Goal: Contribute content

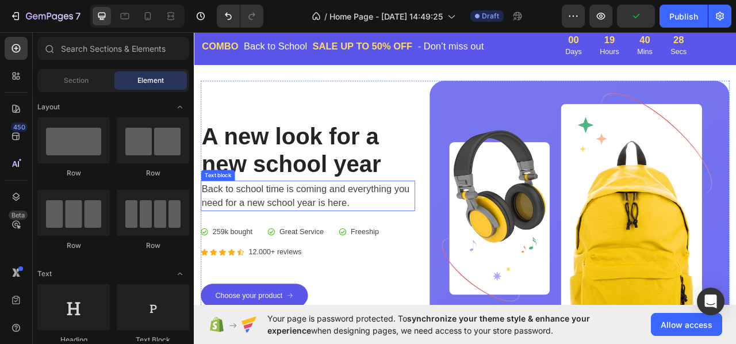
scroll to position [115, 0]
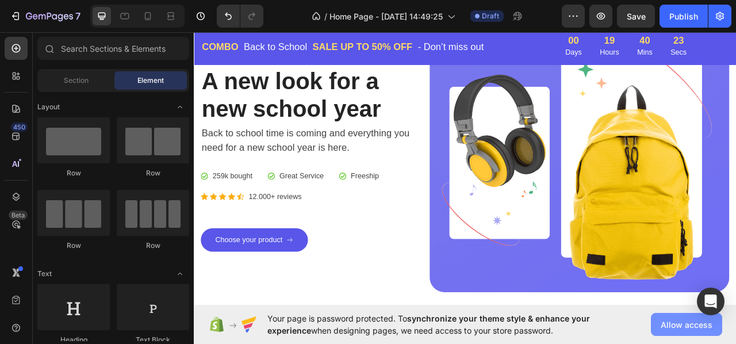
click at [671, 322] on span "Allow access" at bounding box center [687, 325] width 52 height 12
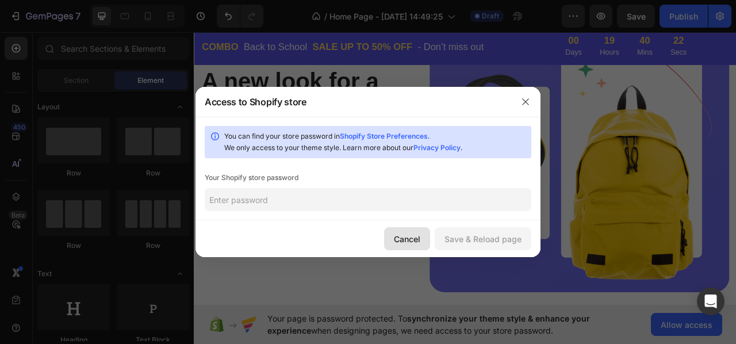
click at [392, 239] on button "Cancel" at bounding box center [407, 238] width 46 height 23
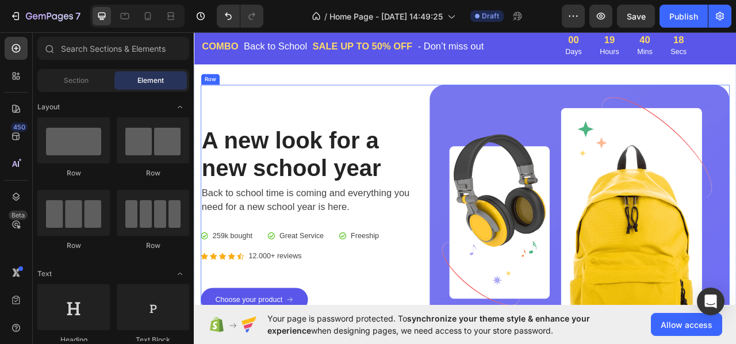
scroll to position [58, 0]
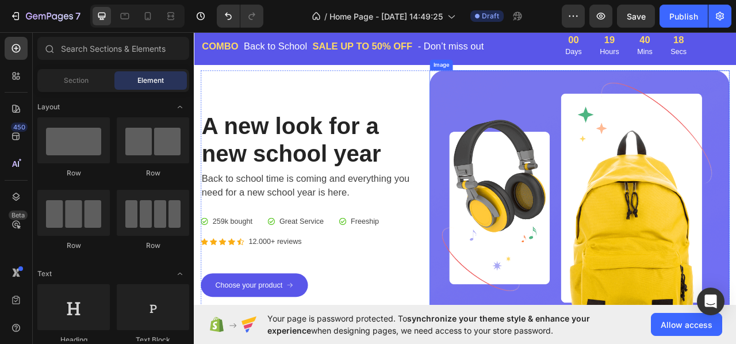
click at [579, 239] on img at bounding box center [685, 252] width 382 height 340
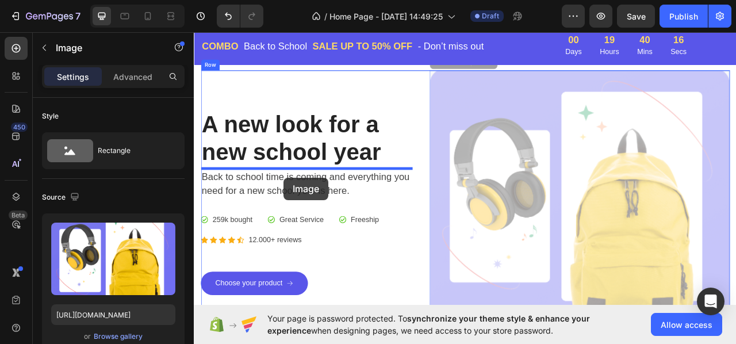
drag, startPoint x: 622, startPoint y: 236, endPoint x: 308, endPoint y: 218, distance: 314.0
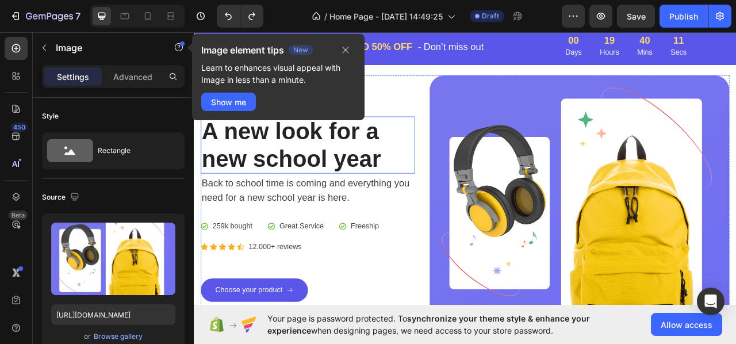
scroll to position [115, 0]
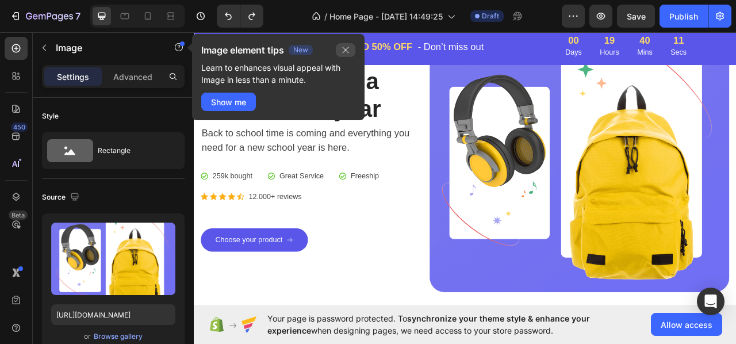
click at [344, 49] on icon "button" at bounding box center [345, 49] width 9 height 9
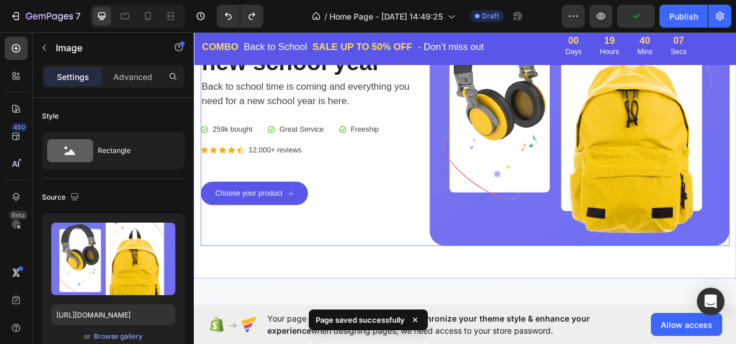
scroll to position [173, 0]
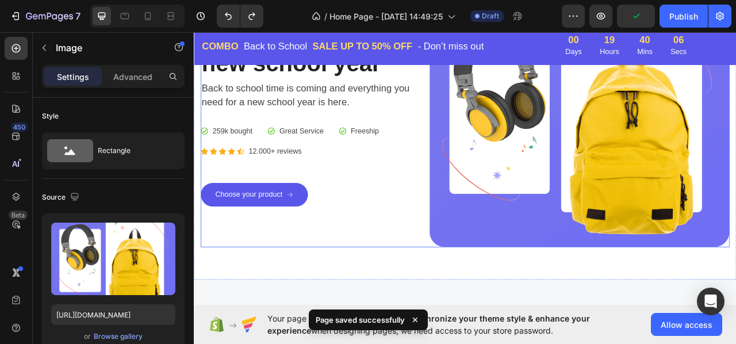
click at [409, 204] on div "A new look for a new school year Heading Back to school time is coming and ever…" at bounding box center [338, 137] width 273 height 340
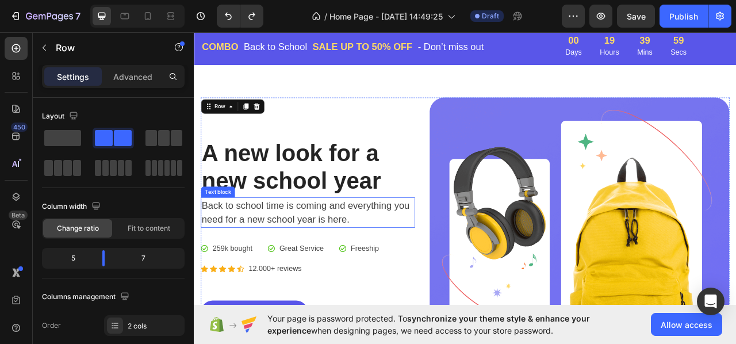
scroll to position [0, 0]
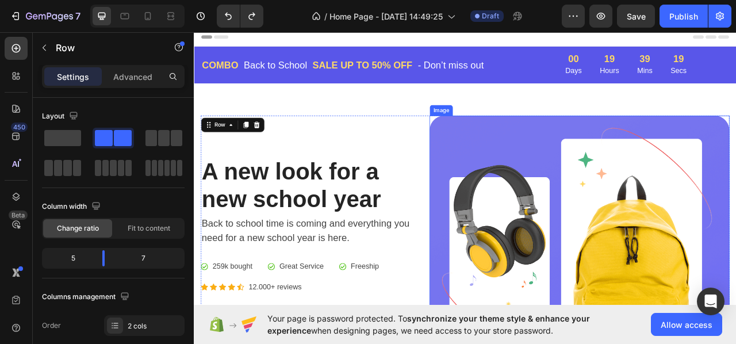
click at [591, 152] on img at bounding box center [685, 309] width 382 height 340
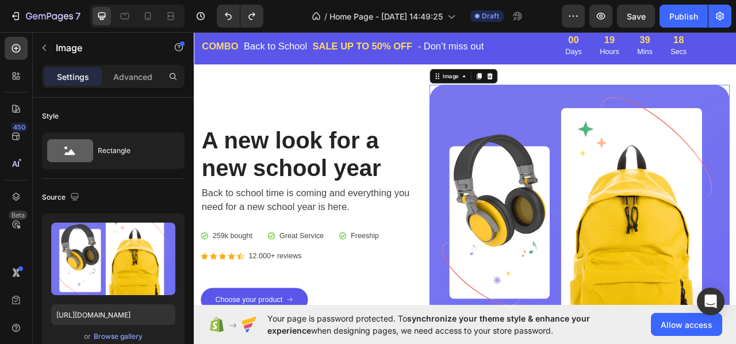
scroll to position [58, 0]
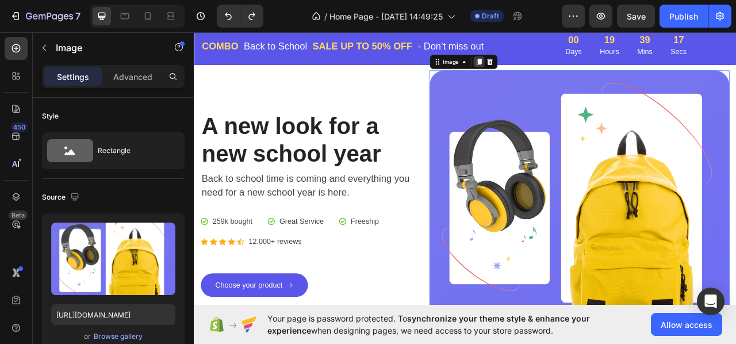
click at [553, 65] on div at bounding box center [556, 71] width 14 height 14
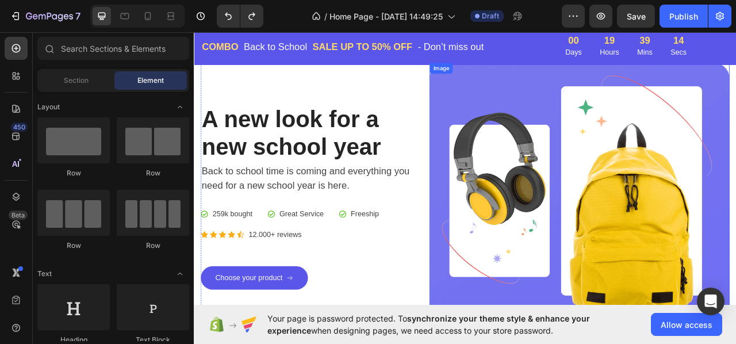
scroll to position [0, 0]
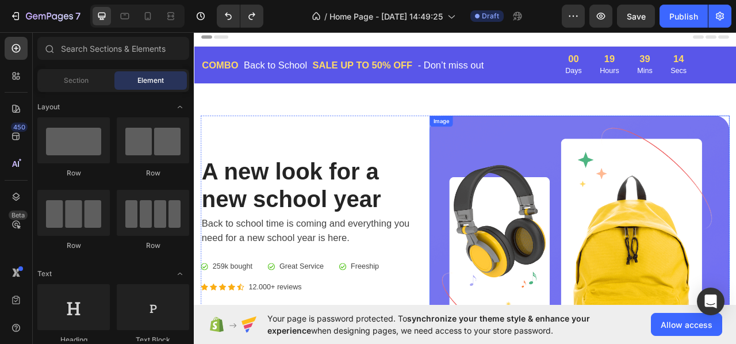
click at [533, 174] on img at bounding box center [685, 309] width 382 height 340
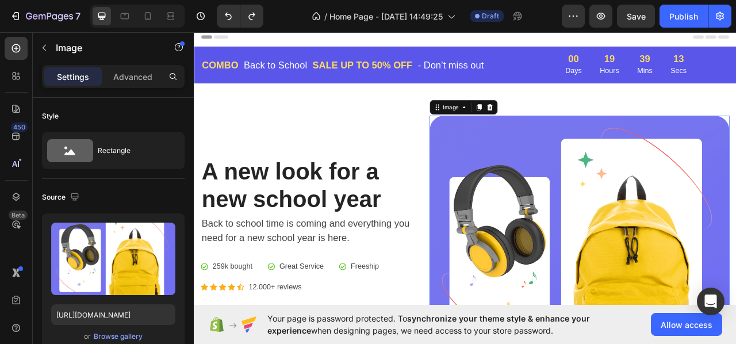
click at [391, 206] on p "A new look for a new school year" at bounding box center [339, 228] width 270 height 70
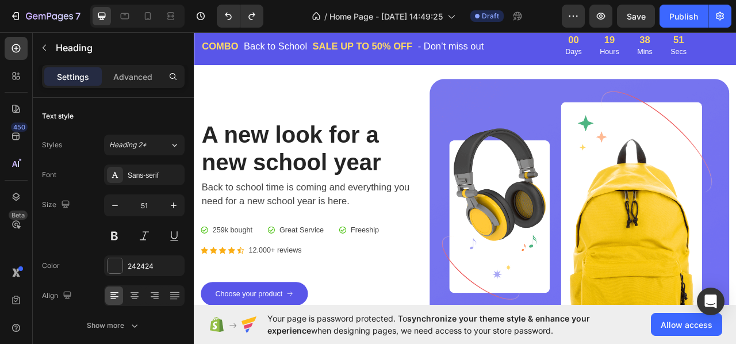
scroll to position [58, 0]
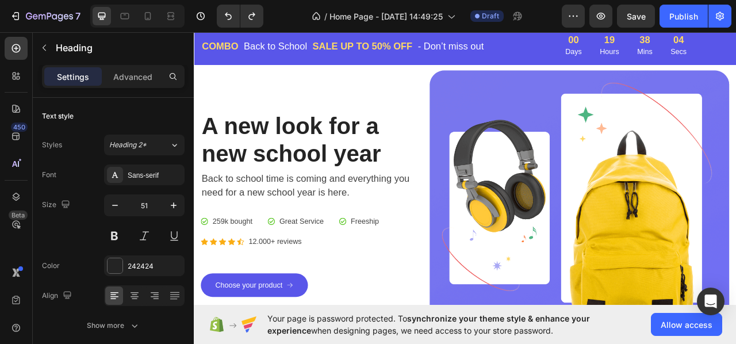
click at [262, 144] on p "A new look for a new school year" at bounding box center [339, 170] width 270 height 70
click at [305, 146] on p "A new look for a new school year" at bounding box center [339, 170] width 270 height 70
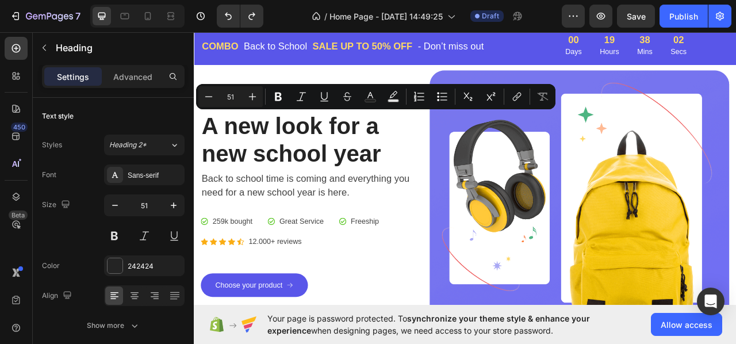
click at [431, 182] on p "A new look for a new school year" at bounding box center [339, 170] width 270 height 70
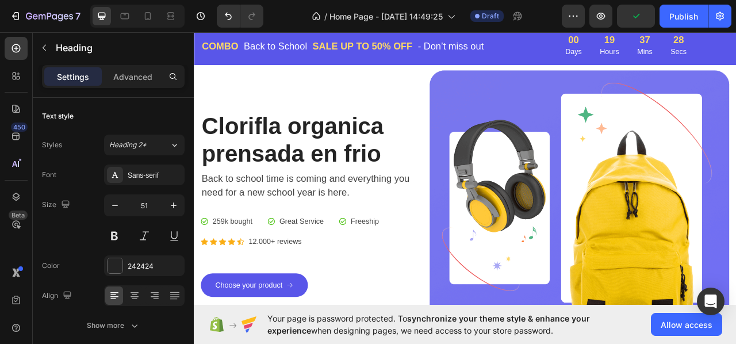
click at [283, 151] on p "Clorifla organica prensada en frio" at bounding box center [339, 170] width 270 height 70
click at [440, 181] on p "Clorifila organica prensada en frio" at bounding box center [339, 170] width 270 height 70
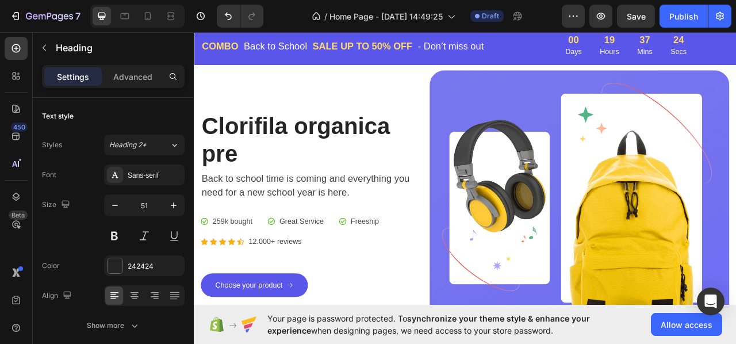
scroll to position [75, 0]
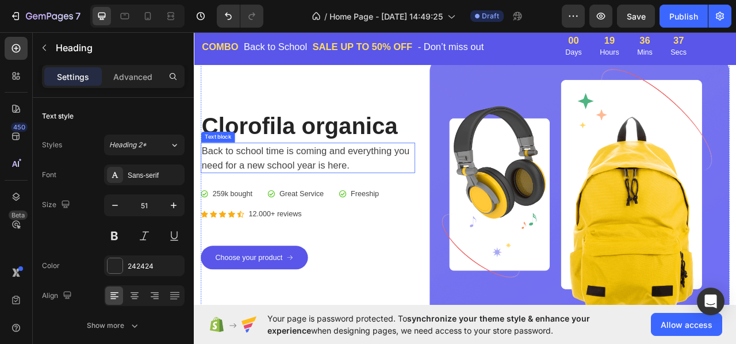
click at [326, 186] on p "Back to school time is coming and everything you need for a new school year is …" at bounding box center [339, 193] width 270 height 36
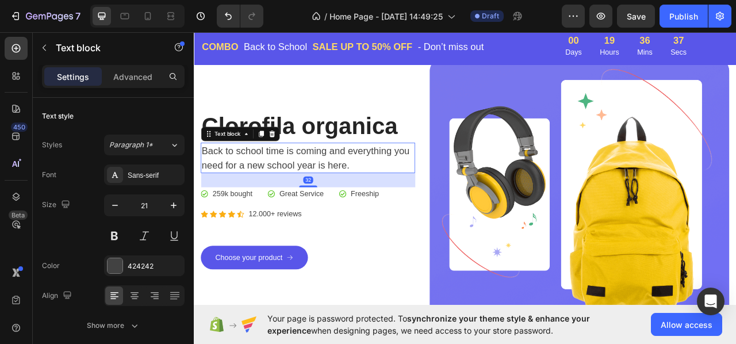
click at [420, 186] on p "Back to school time is coming and everything you need for a new school year is …" at bounding box center [339, 193] width 270 height 36
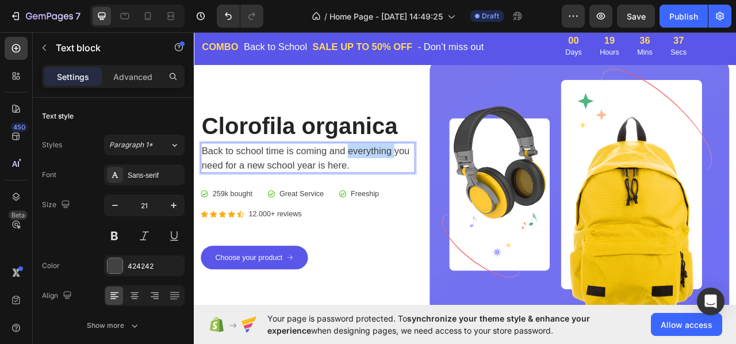
click at [420, 186] on p "Back to school time is coming and everything you need for a new school year is …" at bounding box center [339, 193] width 270 height 36
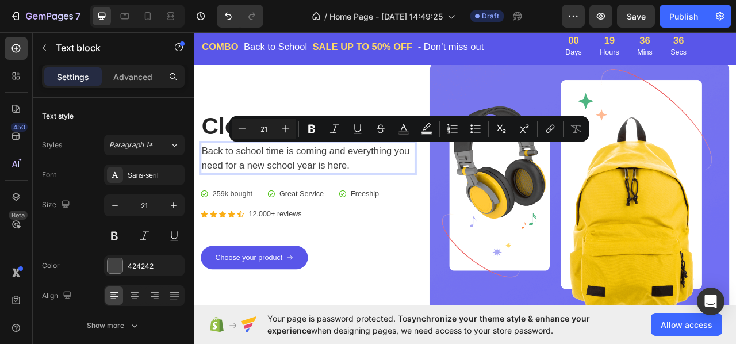
click at [421, 193] on p "Back to school time is coming and everything you need for a new school year is …" at bounding box center [339, 193] width 270 height 36
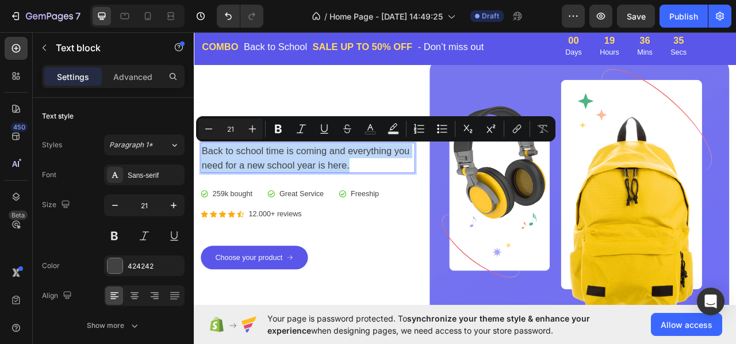
drag, startPoint x: 408, startPoint y: 199, endPoint x: 192, endPoint y: 178, distance: 216.8
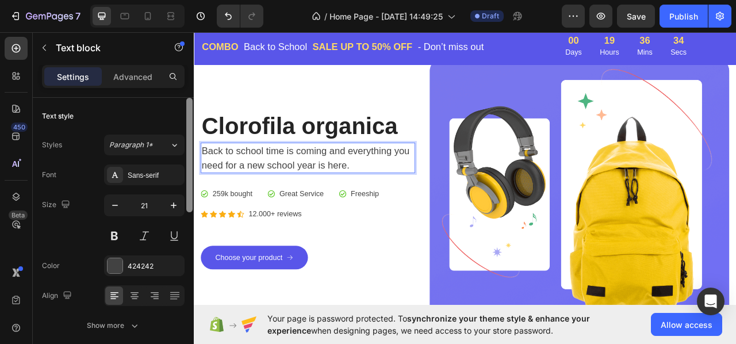
scroll to position [84, 0]
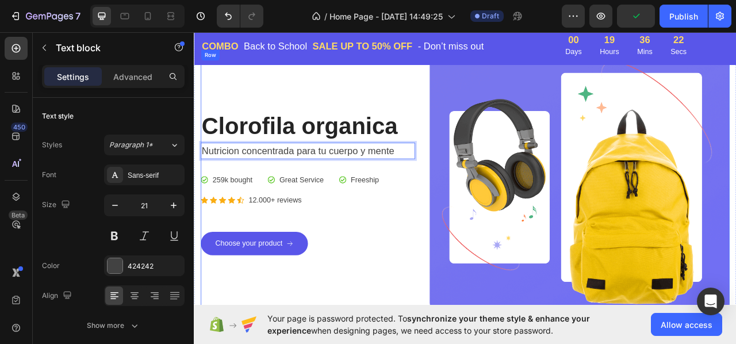
click at [240, 207] on div "Clorofila organica Heading Nutricion concentrada para tu cuerpo y mente Text bl…" at bounding box center [338, 225] width 273 height 340
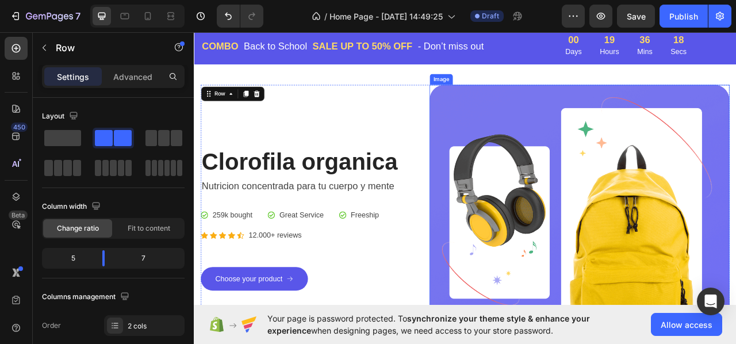
scroll to position [58, 0]
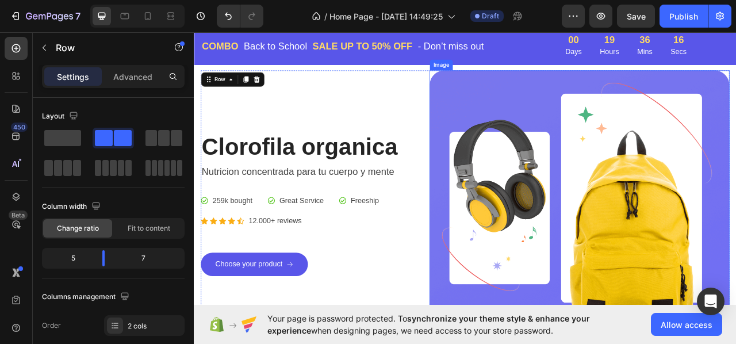
click at [613, 116] on img at bounding box center [685, 252] width 382 height 340
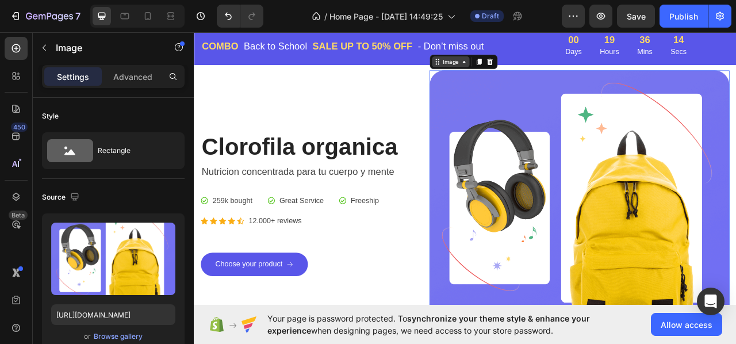
click at [520, 67] on div "Image" at bounding box center [520, 71] width 25 height 10
click at [520, 72] on div "Image" at bounding box center [520, 71] width 25 height 10
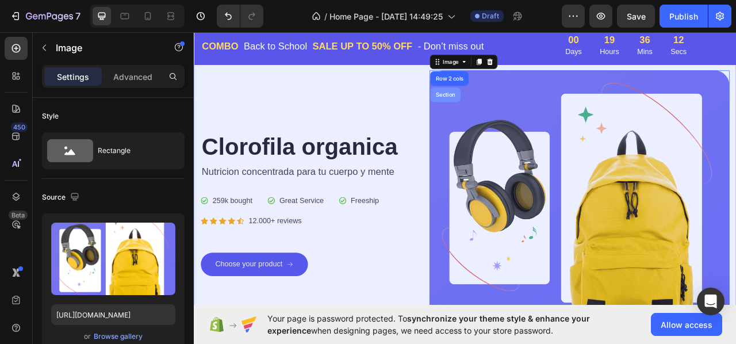
click at [512, 112] on div "Section" at bounding box center [513, 112] width 29 height 7
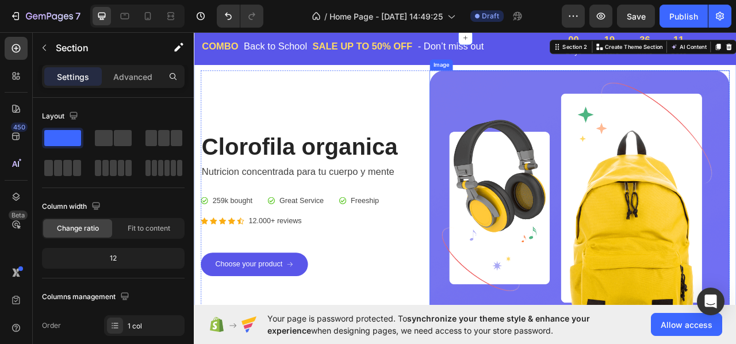
click at [537, 142] on img at bounding box center [685, 252] width 382 height 340
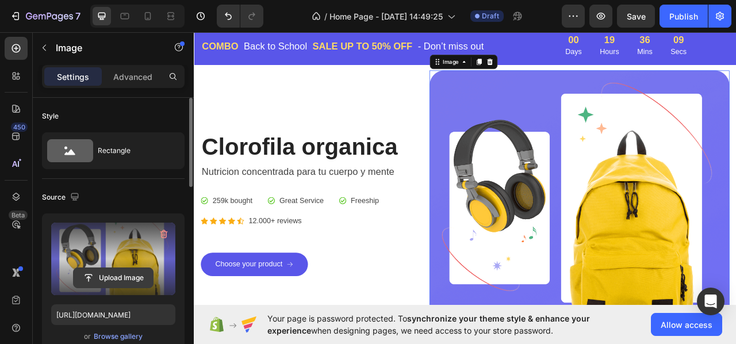
click at [110, 279] on input "file" at bounding box center [113, 278] width 79 height 20
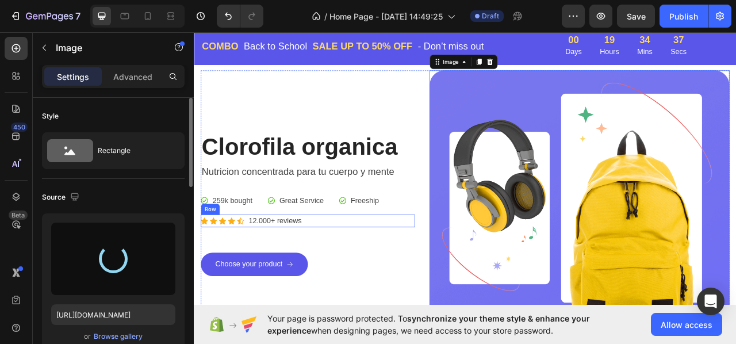
type input "[URL][DOMAIN_NAME]"
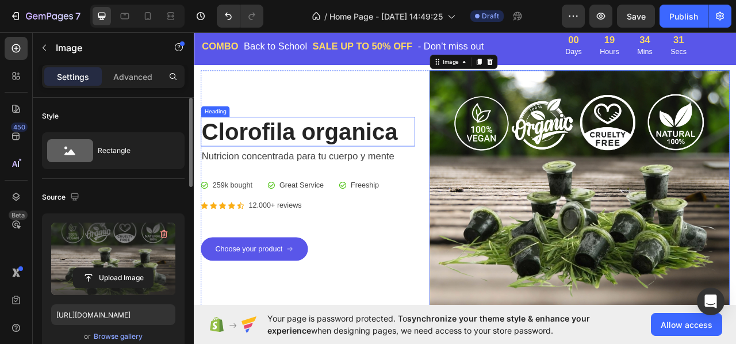
click at [425, 155] on p "Clorofila organica" at bounding box center [339, 159] width 270 height 35
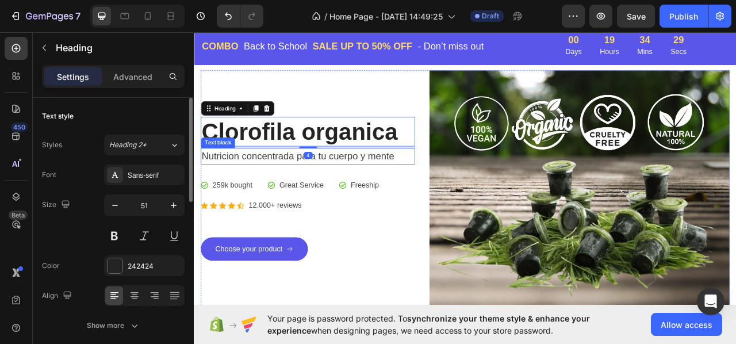
click at [397, 185] on p "Nutricion concentrada para tu cuerpo y mente" at bounding box center [339, 191] width 270 height 18
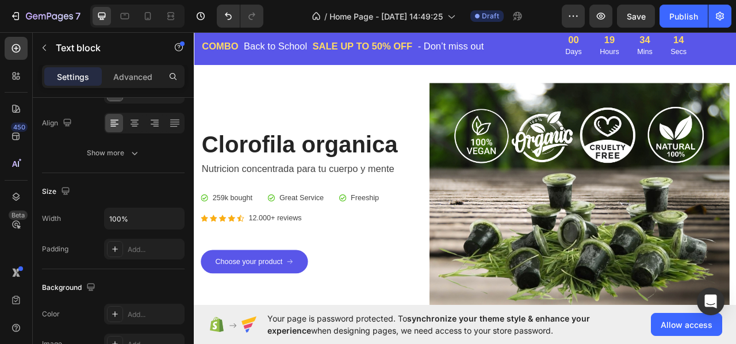
scroll to position [0, 0]
